Goal: Task Accomplishment & Management: Complete application form

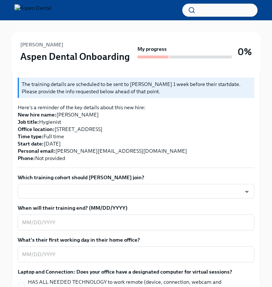
scroll to position [176, 0]
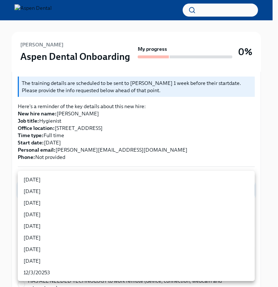
click at [100, 201] on li "[DATE]" at bounding box center [136, 203] width 237 height 12
type input "sH0Qd4ANU"
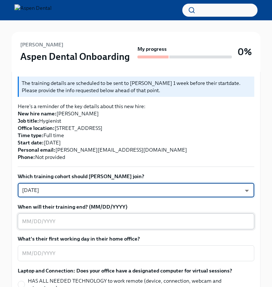
click at [96, 217] on textarea "When will their training end? (MM/DD/YYYY)" at bounding box center [136, 221] width 228 height 9
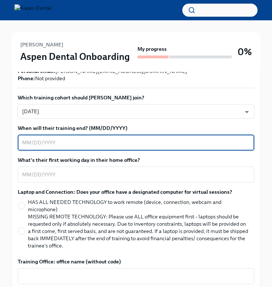
scroll to position [254, 0]
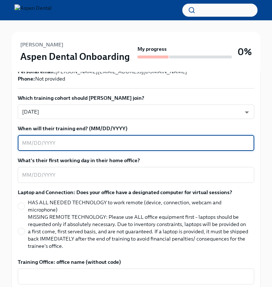
click at [97, 138] on textarea "When will their training end? (MM/DD/YYYY)" at bounding box center [136, 142] width 228 height 9
type textarea "[DATE]"
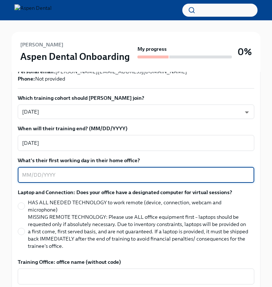
click at [97, 170] on textarea "What's their first working day in their home office?" at bounding box center [136, 174] width 228 height 9
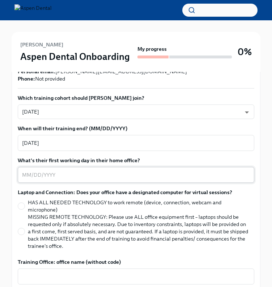
click at [143, 170] on textarea "What's their first working day in their home office?" at bounding box center [136, 174] width 228 height 9
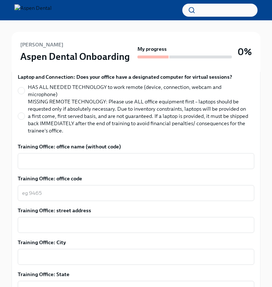
scroll to position [370, 0]
type textarea "[DATE]"
click at [129, 143] on div "Training Office: office name (without code) x ​" at bounding box center [136, 156] width 237 height 26
click at [128, 157] on textarea "Training Office: office name (without code)" at bounding box center [136, 161] width 228 height 9
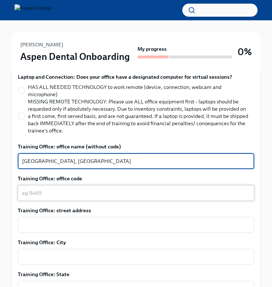
type textarea "[GEOGRAPHIC_DATA], [GEOGRAPHIC_DATA]"
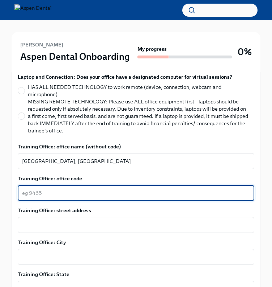
click at [112, 188] on textarea "Training Office: office code" at bounding box center [136, 192] width 228 height 9
type textarea "j"
type textarea "2140"
click at [114, 217] on div "x ​" at bounding box center [136, 225] width 237 height 16
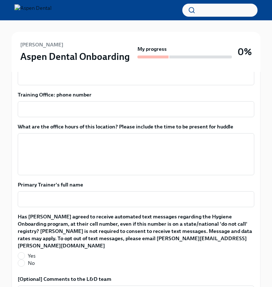
scroll to position [624, 0]
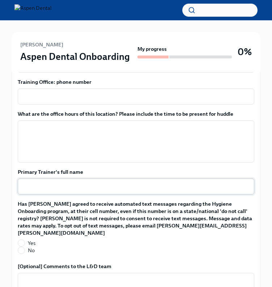
click at [111, 182] on textarea "Primary Trainer's full name" at bounding box center [136, 186] width 228 height 9
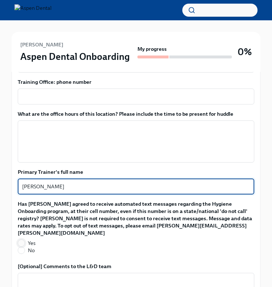
type textarea "[PERSON_NAME]"
click at [21, 239] on input "Yes" at bounding box center [21, 242] width 7 height 7
radio input "true"
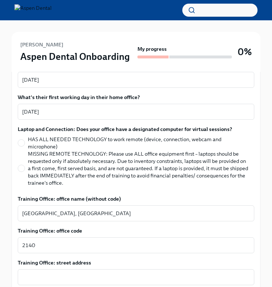
scroll to position [316, 0]
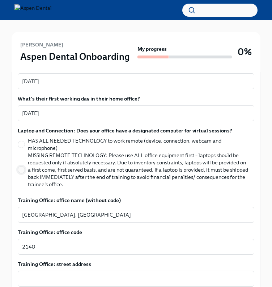
click at [22, 166] on input "MISSING REMOTE TECHNOLOGY: Please use ALL office equipment first – laptops shou…" at bounding box center [21, 169] width 7 height 7
radio input "true"
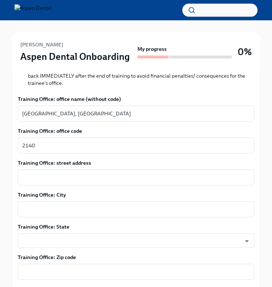
click at [96, 169] on div "x ​" at bounding box center [136, 177] width 237 height 16
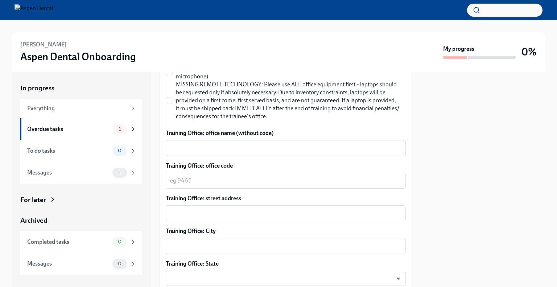
scroll to position [387, 0]
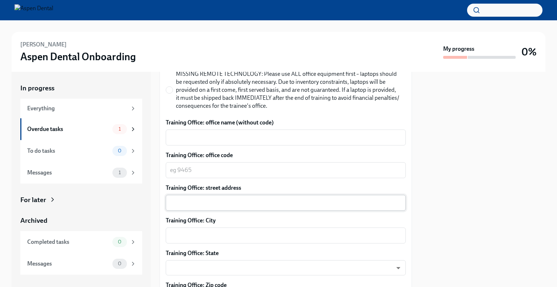
click at [236, 204] on textarea "Training Office: street address" at bounding box center [285, 202] width 231 height 9
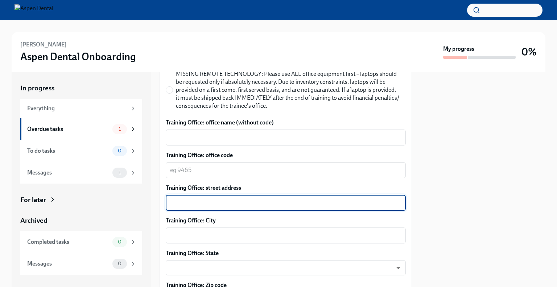
paste textarea "[STREET_ADDRESS]"
drag, startPoint x: 304, startPoint y: 200, endPoint x: 239, endPoint y: 201, distance: 65.6
click at [239, 201] on textarea "[STREET_ADDRESS]" at bounding box center [285, 202] width 231 height 9
type textarea "[STREET_ADDRESS],"
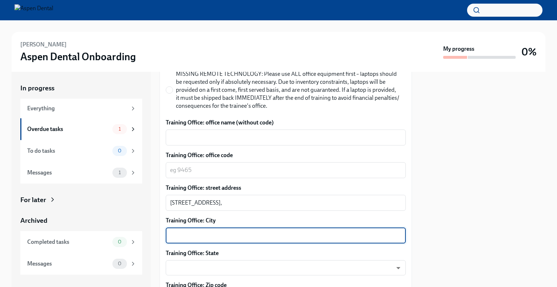
click at [243, 234] on textarea "Training Office: City" at bounding box center [285, 235] width 231 height 9
paste textarea "[GEOGRAPHIC_DATA]"
drag, startPoint x: 243, startPoint y: 234, endPoint x: 199, endPoint y: 237, distance: 44.3
click at [199, 237] on textarea "[GEOGRAPHIC_DATA]" at bounding box center [285, 235] width 231 height 9
type textarea "[GEOGRAPHIC_DATA],"
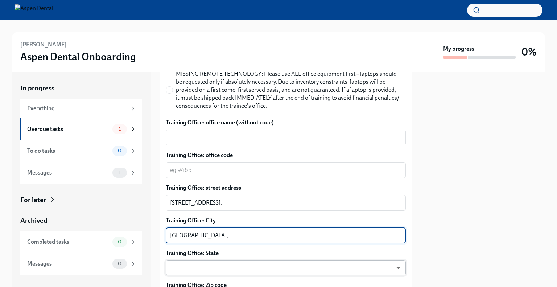
click at [216, 265] on body "[PERSON_NAME] Aspen Dental Onboarding My progress 0% In progress Everything Ove…" at bounding box center [278, 143] width 557 height 287
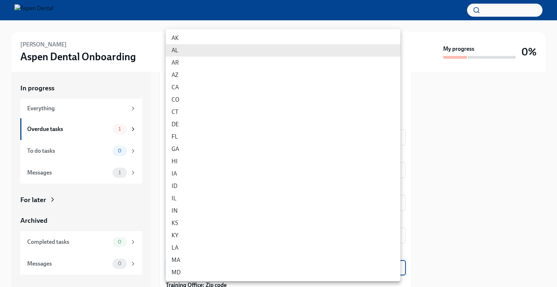
click at [193, 65] on li "AR" at bounding box center [283, 63] width 234 height 12
type input "tBmB0lSAO"
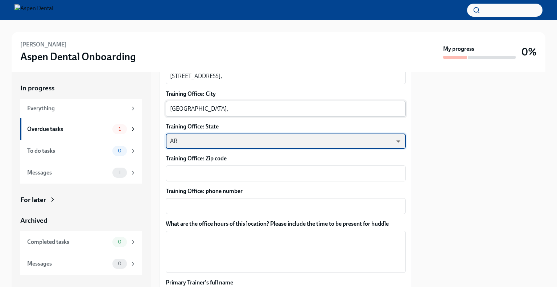
scroll to position [514, 0]
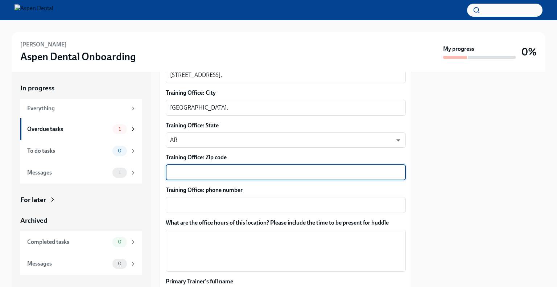
click at [205, 172] on textarea "Training Office: Zip code" at bounding box center [285, 172] width 231 height 9
paste textarea "AR 72401"
click at [180, 172] on textarea "AR 72401" at bounding box center [285, 172] width 231 height 9
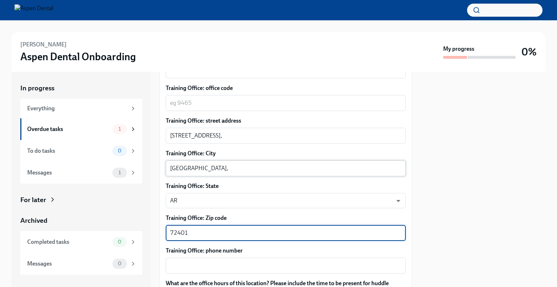
type textarea "72401"
click at [249, 168] on textarea "[GEOGRAPHIC_DATA]," at bounding box center [285, 168] width 231 height 9
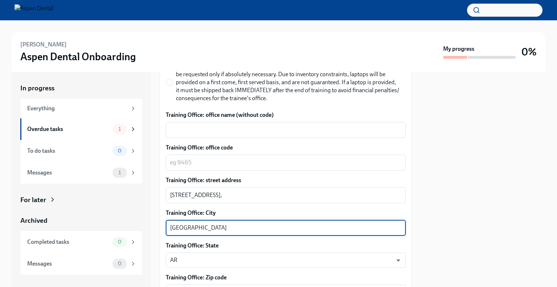
scroll to position [394, 0]
type textarea "[GEOGRAPHIC_DATA]"
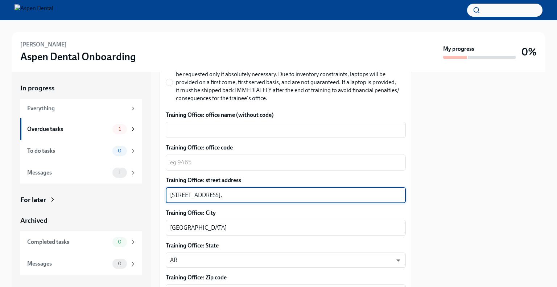
click at [255, 197] on textarea "[STREET_ADDRESS]," at bounding box center [285, 195] width 231 height 9
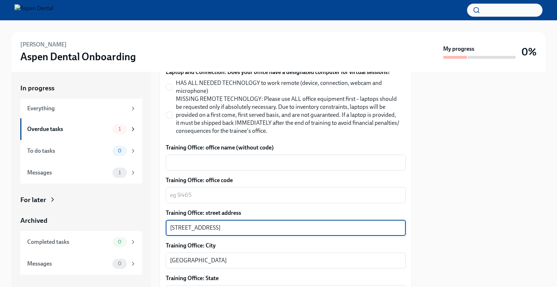
scroll to position [361, 0]
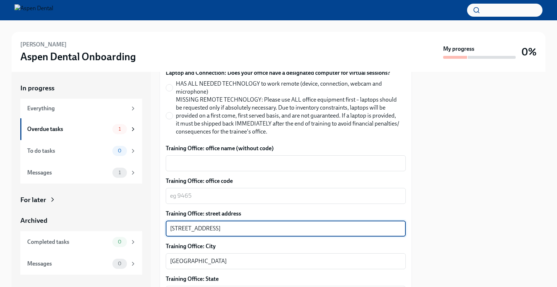
type textarea "[STREET_ADDRESS]"
click at [255, 197] on textarea "Training Office: office code" at bounding box center [285, 195] width 231 height 9
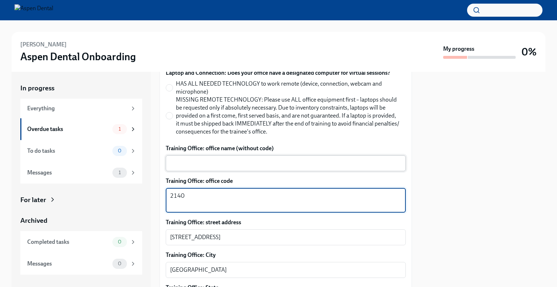
type textarea "2140"
click at [259, 163] on textarea "Training Office: office name (without code)" at bounding box center [285, 163] width 231 height 9
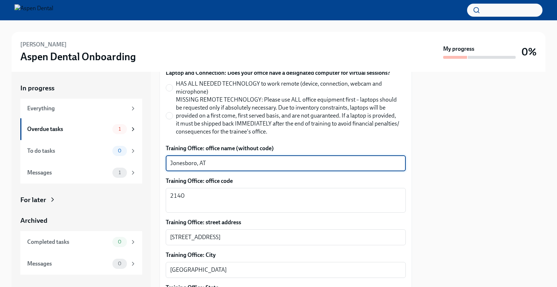
type textarea "Jonesboro, AT"
click at [168, 120] on label "MISSING REMOTE TECHNOLOGY: Please use ALL office equipment first – laptops shou…" at bounding box center [283, 116] width 234 height 40
click at [168, 119] on input "MISSING REMOTE TECHNOLOGY: Please use ALL office equipment first – laptops shou…" at bounding box center [169, 115] width 7 height 7
radio input "true"
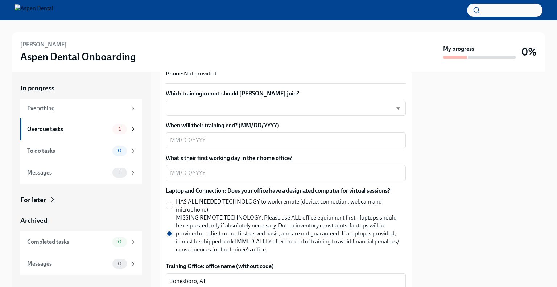
scroll to position [185, 0]
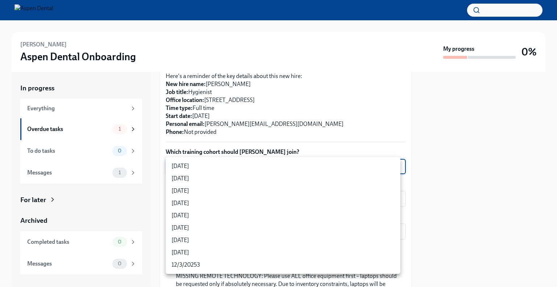
click at [225, 163] on body "[PERSON_NAME] Aspen Dental Onboarding My progress 0% In progress Everything Ove…" at bounding box center [278, 143] width 557 height 287
click at [219, 190] on li "[DATE]" at bounding box center [283, 190] width 234 height 12
type input "sH0Qd4ANU"
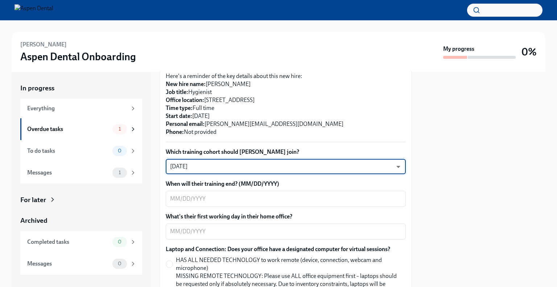
click at [219, 191] on div "x ​" at bounding box center [286, 199] width 240 height 16
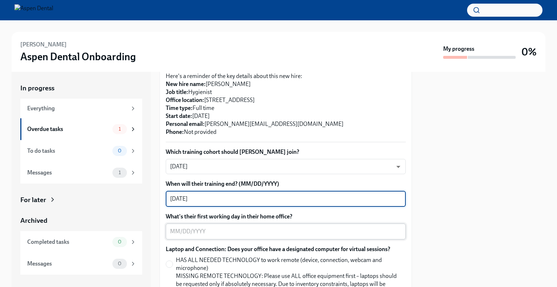
type textarea "[DATE]"
click at [220, 233] on textarea "What's their first working day in their home office?" at bounding box center [285, 231] width 231 height 9
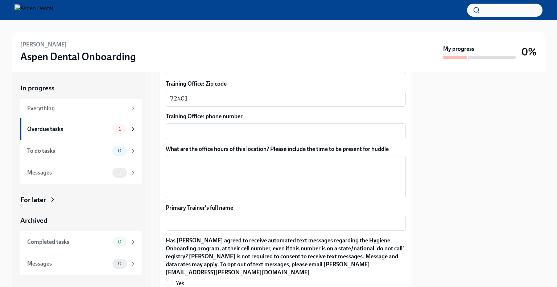
scroll to position [597, 0]
type textarea "[DATE]"
click at [224, 226] on textarea "Primary Trainer's full name" at bounding box center [285, 222] width 231 height 9
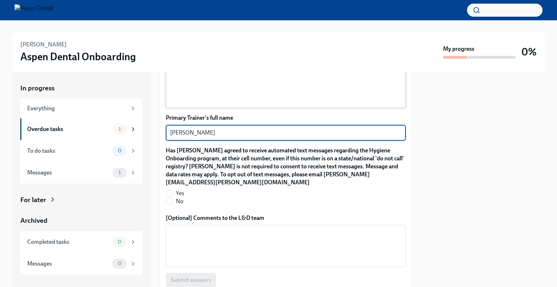
scroll to position [687, 0]
type textarea "[PERSON_NAME]"
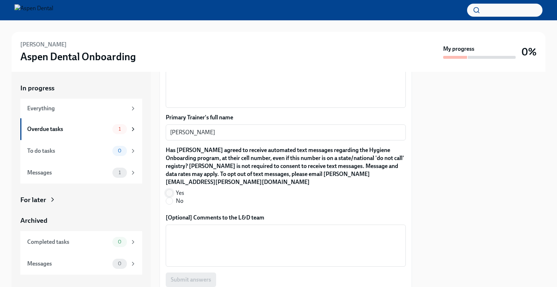
click at [170, 189] on input "Yes" at bounding box center [169, 192] width 7 height 7
radio input "true"
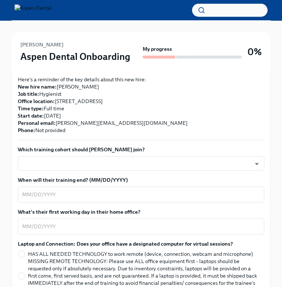
scroll to position [203, 0]
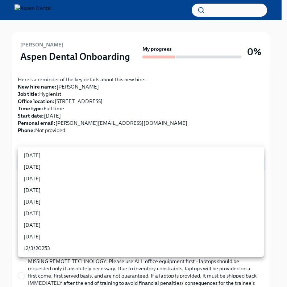
click at [100, 179] on li "[DATE]" at bounding box center [141, 178] width 246 height 12
type input "sH0Qd4ANU"
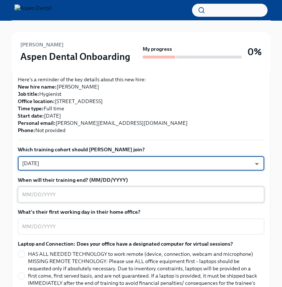
click at [100, 190] on textarea "When will their training end? (MM/DD/YYYY)" at bounding box center [140, 194] width 237 height 9
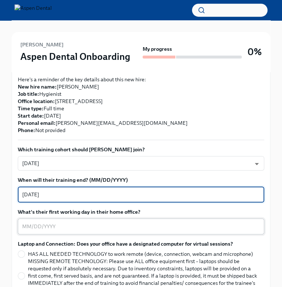
type textarea "[DATE]"
click at [95, 222] on textarea "What's their first working day in their home office?" at bounding box center [140, 226] width 237 height 9
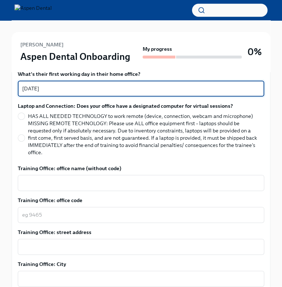
scroll to position [342, 0]
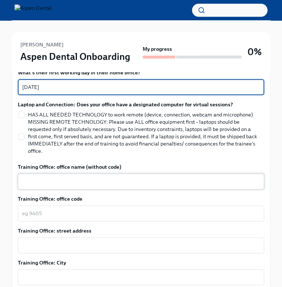
type textarea "[DATE]"
click at [92, 177] on textarea "Training Office: office name (without code)" at bounding box center [140, 181] width 237 height 9
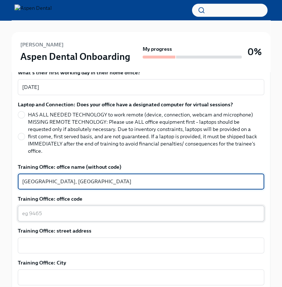
type textarea "[GEOGRAPHIC_DATA], [GEOGRAPHIC_DATA]"
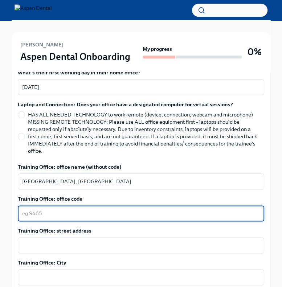
click at [93, 209] on textarea "Training Office: office code" at bounding box center [140, 213] width 237 height 9
type textarea "2140"
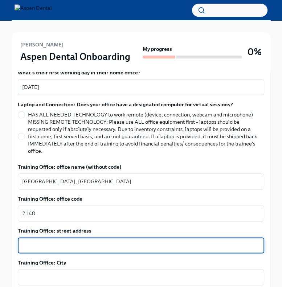
click at [88, 241] on textarea "Training Office: street address" at bounding box center [140, 245] width 237 height 9
paste textarea "AR 72401"
type textarea "A"
paste textarea "[STREET_ADDRESS]"
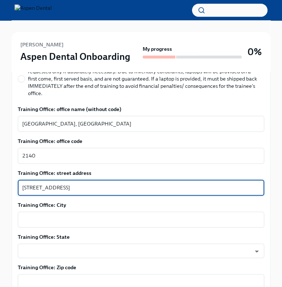
scroll to position [404, 0]
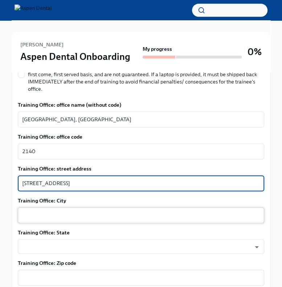
type textarea "[STREET_ADDRESS]"
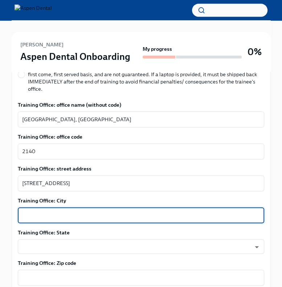
click at [137, 210] on textarea "Training Office: City" at bounding box center [140, 214] width 237 height 9
type textarea "[GEOGRAPHIC_DATA]"
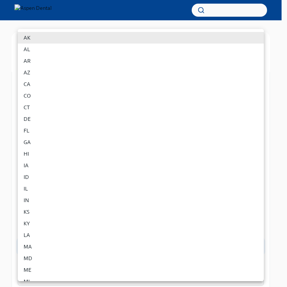
click at [120, 235] on body "[PERSON_NAME] Aspen Dental Onboarding My progress 0% 1 Overdue tasks Confirm tr…" at bounding box center [143, 104] width 287 height 1017
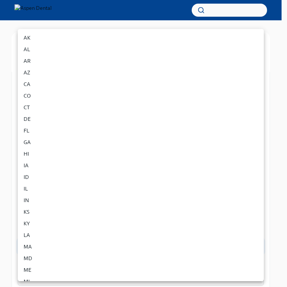
click at [58, 58] on li "AR" at bounding box center [141, 61] width 246 height 12
type input "tBmB0lSAO"
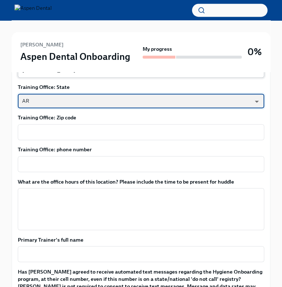
scroll to position [552, 0]
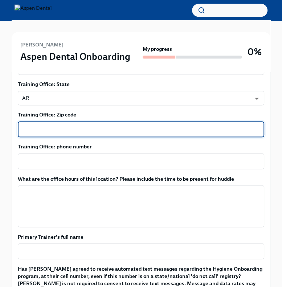
click at [71, 125] on textarea "Training Office: Zip code" at bounding box center [140, 129] width 237 height 9
type textarea "72401"
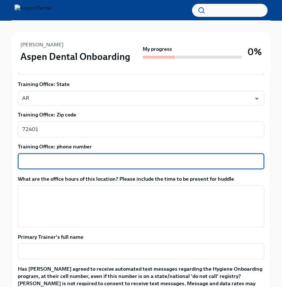
click at [78, 157] on textarea "Training Office: phone number" at bounding box center [140, 161] width 237 height 9
type textarea "[PHONE_NUMBER]"
click at [95, 197] on textarea "What are the office hours of this location? Please include the time to be prese…" at bounding box center [140, 205] width 237 height 35
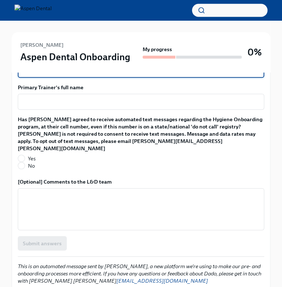
scroll to position [701, 0]
type textarea "M-Th 7:30 - 5:00 [DATE] 7:30 - 12:00"
click at [23, 155] on input "Yes" at bounding box center [21, 158] width 7 height 7
radio input "true"
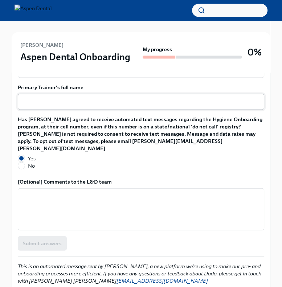
click at [50, 97] on textarea "Primary Trainer's full name" at bounding box center [140, 101] width 237 height 9
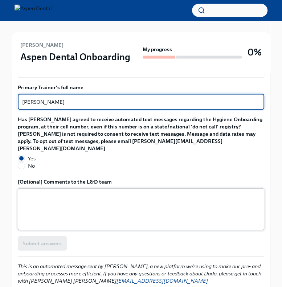
type textarea "[PERSON_NAME]"
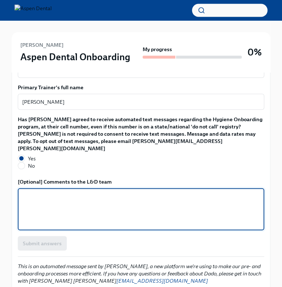
click at [51, 193] on textarea "[Optional] Comments to the L&D team" at bounding box center [140, 208] width 237 height 35
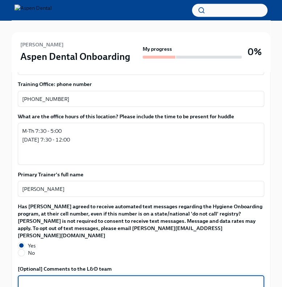
scroll to position [716, 0]
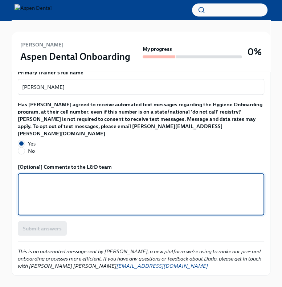
click at [51, 193] on textarea "[Optional] Comments to the L&D team" at bounding box center [140, 194] width 237 height 35
type textarea "none"
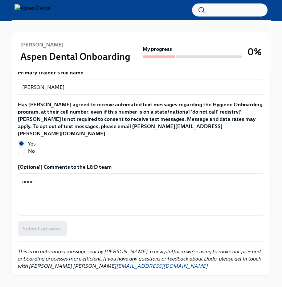
click at [30, 221] on div "Submit answers" at bounding box center [141, 228] width 246 height 14
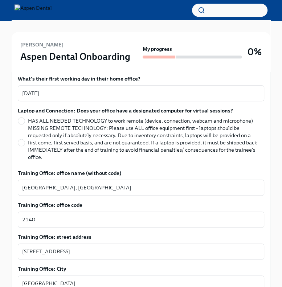
scroll to position [337, 0]
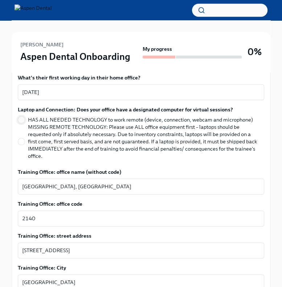
click at [22, 116] on input "HAS ALL NEEDED TECHNOLOGY to work remote (device, connection, webcam and microp…" at bounding box center [21, 119] width 7 height 7
radio input "true"
click at [21, 138] on input "MISSING REMOTE TECHNOLOGY: Please use ALL office equipment first – laptops shou…" at bounding box center [21, 141] width 7 height 7
radio input "true"
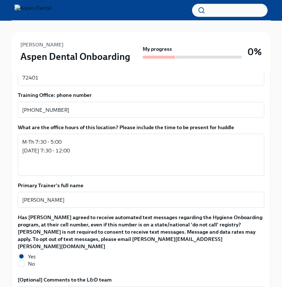
scroll to position [716, 0]
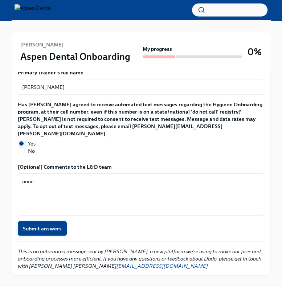
click at [48, 225] on span "Submit answers" at bounding box center [42, 228] width 39 height 7
